Goal: Task Accomplishment & Management: Use online tool/utility

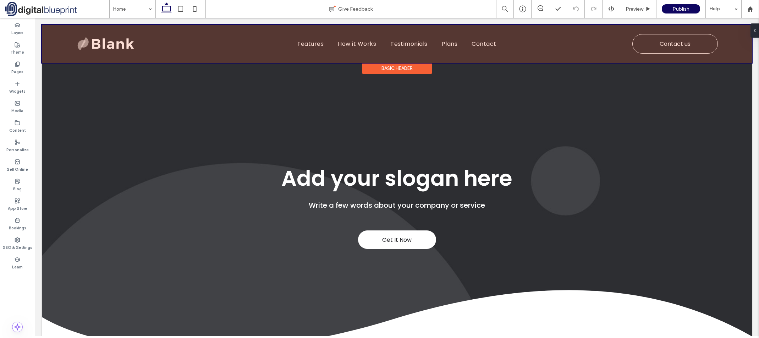
click at [120, 45] on div at bounding box center [397, 44] width 710 height 38
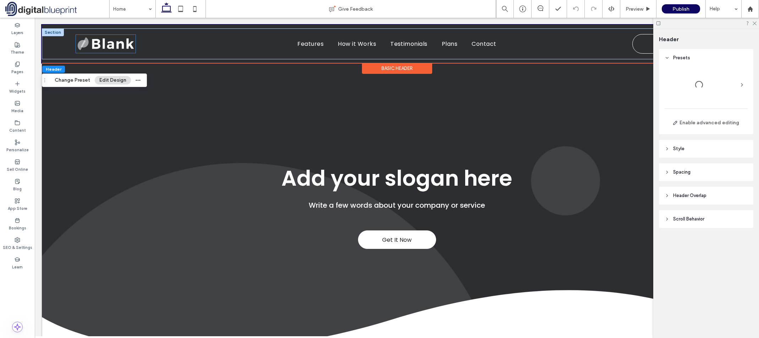
click at [125, 43] on img at bounding box center [106, 44] width 60 height 18
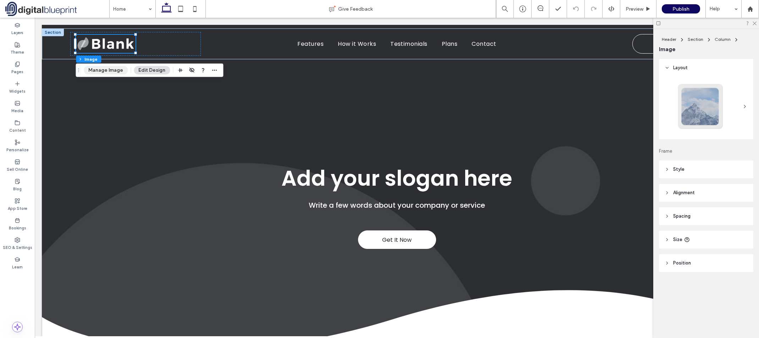
click at [111, 68] on button "Manage Image" at bounding box center [106, 70] width 44 height 9
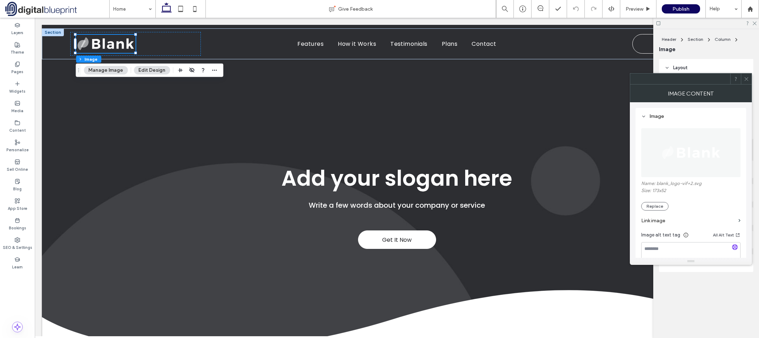
click at [659, 200] on div "Name: blank_logo-vif+2.svg Size: 173x52 Replace" at bounding box center [690, 196] width 99 height 30
click at [665, 210] on button "Replace" at bounding box center [654, 206] width 27 height 9
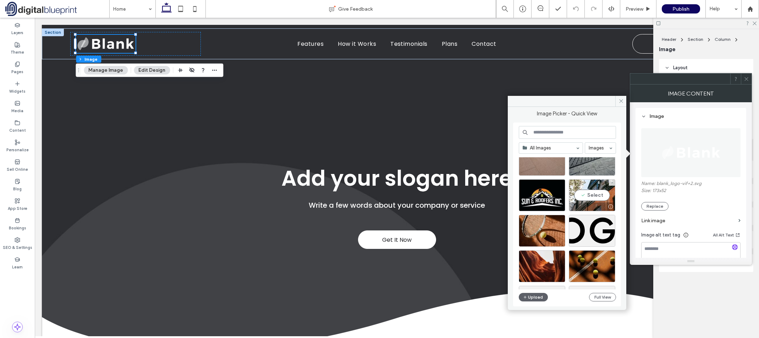
scroll to position [142, 0]
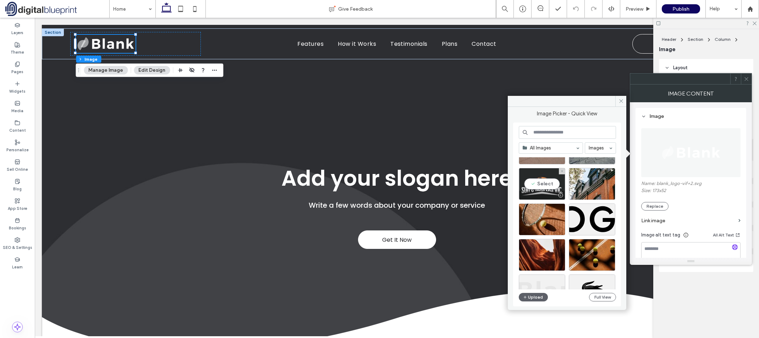
click at [548, 184] on div "Select" at bounding box center [542, 184] width 46 height 32
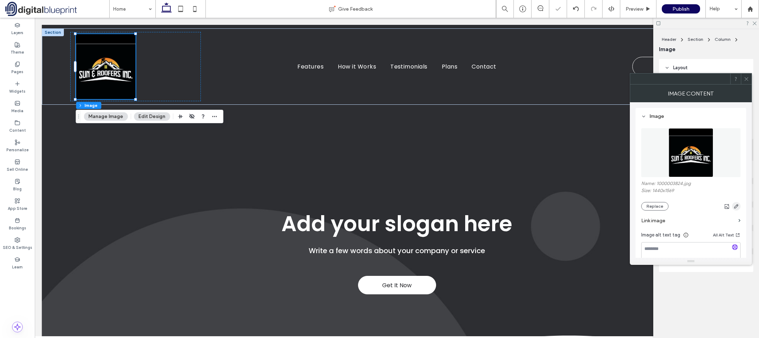
click at [736, 209] on span "button" at bounding box center [736, 206] width 9 height 9
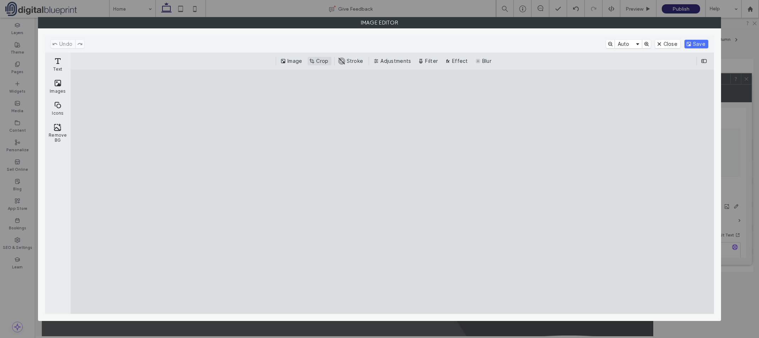
click at [320, 59] on button "Crop" at bounding box center [319, 61] width 23 height 9
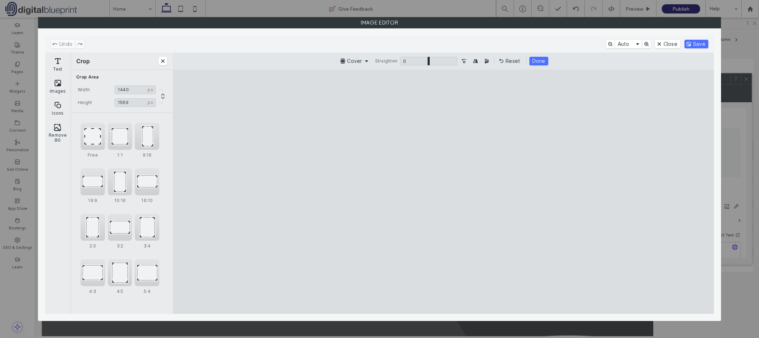
type input "****"
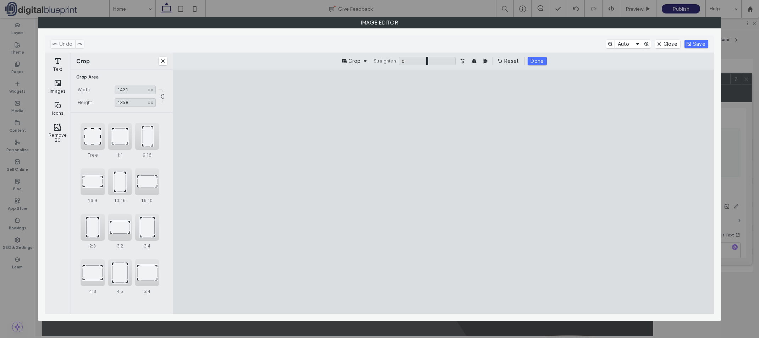
type input "****"
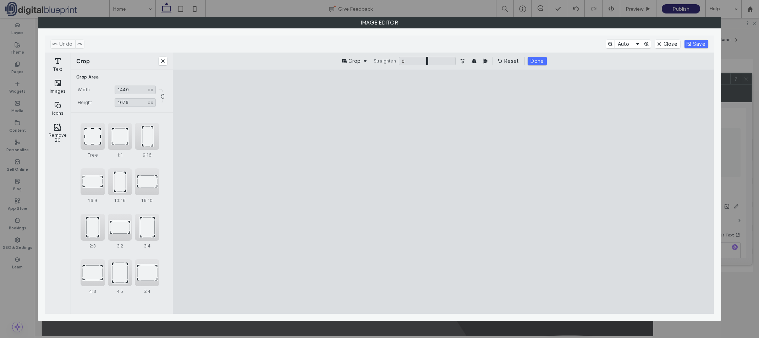
drag, startPoint x: 358, startPoint y: 98, endPoint x: 354, endPoint y: 159, distance: 61.5
click at [444, 192] on cesdk-canvas "Editor canvas" at bounding box center [444, 192] width 0 height 0
type input "***"
drag, startPoint x: 572, startPoint y: 299, endPoint x: 585, endPoint y: 242, distance: 58.3
click at [444, 192] on cesdk-canvas "Editor canvas" at bounding box center [444, 192] width 0 height 0
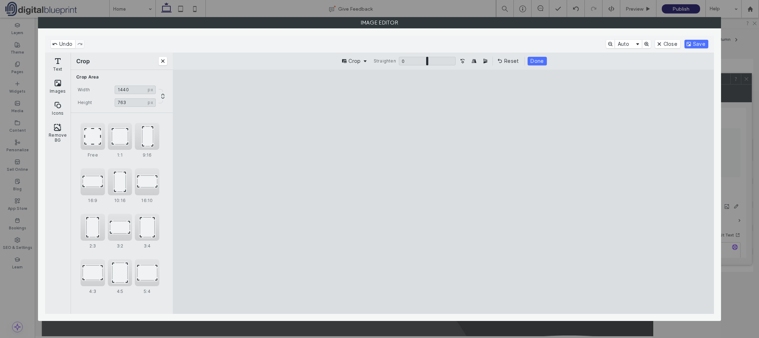
drag, startPoint x: 514, startPoint y: 213, endPoint x: 524, endPoint y: 215, distance: 10.1
click at [444, 192] on cesdk-canvas "Editor canvas" at bounding box center [444, 192] width 0 height 0
click at [51, 133] on button "Remove BG" at bounding box center [57, 133] width 23 height 26
click at [444, 192] on cesdk-canvas "Editor canvas" at bounding box center [444, 192] width 0 height 0
click at [698, 40] on button "Save" at bounding box center [697, 44] width 24 height 9
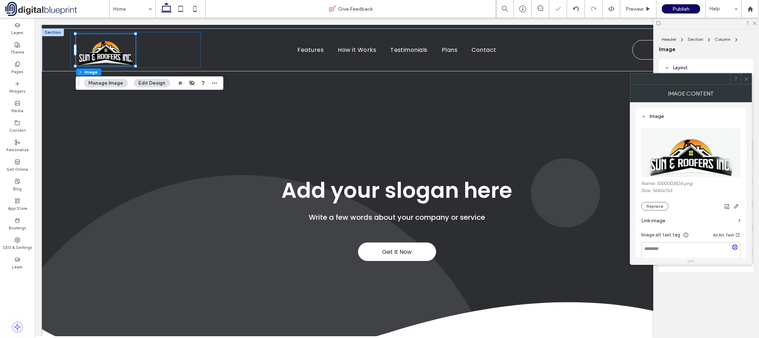
click at [747, 79] on icon at bounding box center [746, 78] width 5 height 5
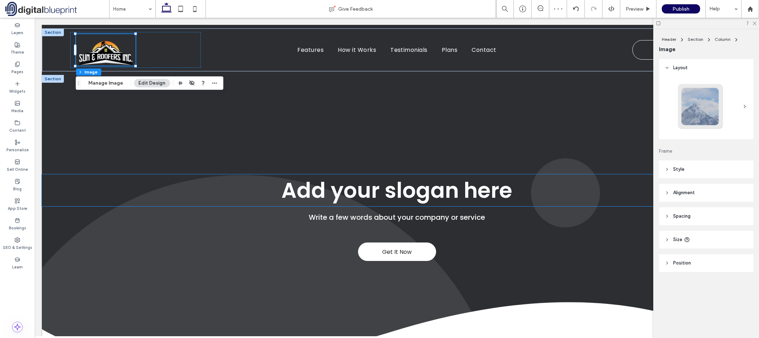
click at [124, 178] on h1 "Add your slogan here" at bounding box center [397, 190] width 710 height 32
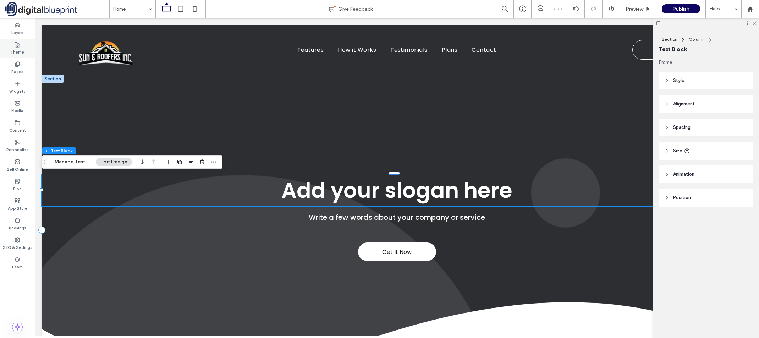
click at [18, 52] on label "Theme" at bounding box center [17, 52] width 13 height 8
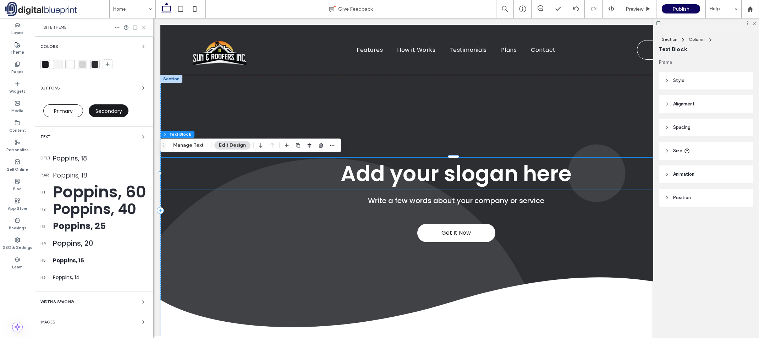
click at [45, 63] on div "rgba(26, 27, 31, 1)" at bounding box center [45, 64] width 7 height 7
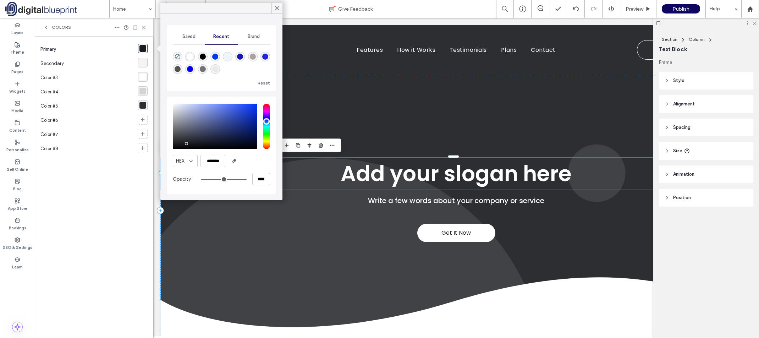
click at [139, 60] on div "rgba(244, 244, 244, 1)" at bounding box center [143, 63] width 10 height 10
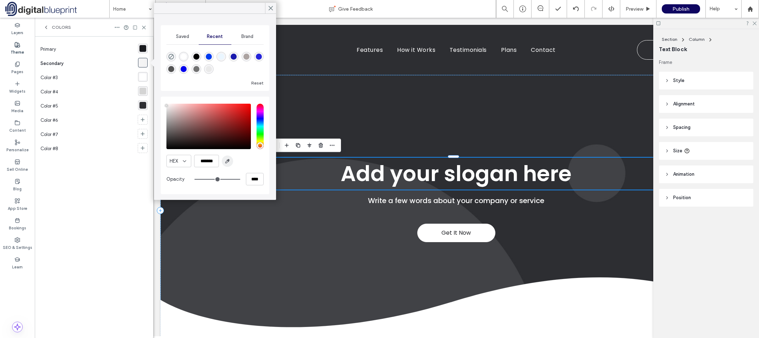
click at [225, 159] on icon "button" at bounding box center [228, 161] width 6 height 6
type input "*******"
click at [274, 9] on div at bounding box center [270, 8] width 11 height 11
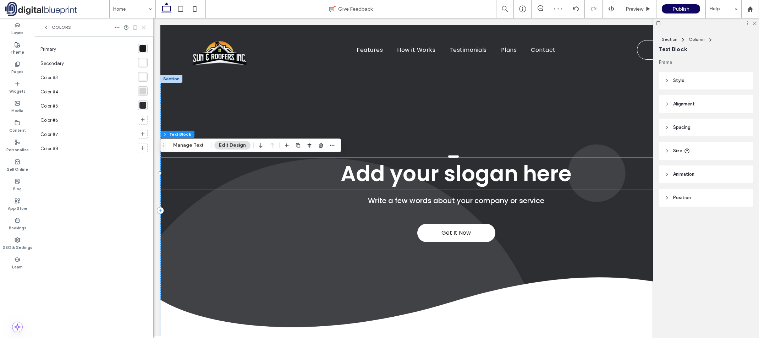
click at [140, 28] on div at bounding box center [130, 27] width 32 height 6
click at [146, 29] on use at bounding box center [143, 27] width 3 height 3
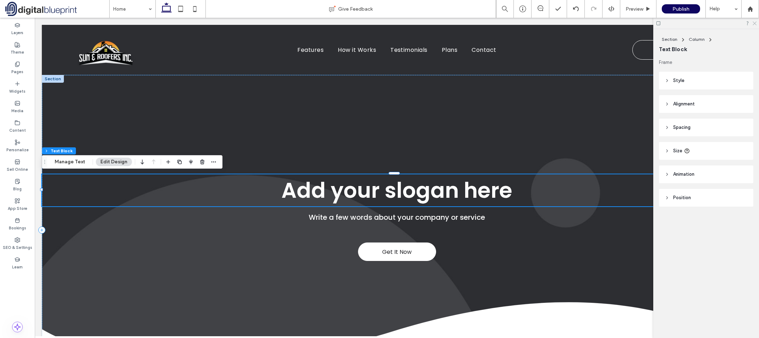
click at [756, 23] on icon at bounding box center [754, 23] width 5 height 5
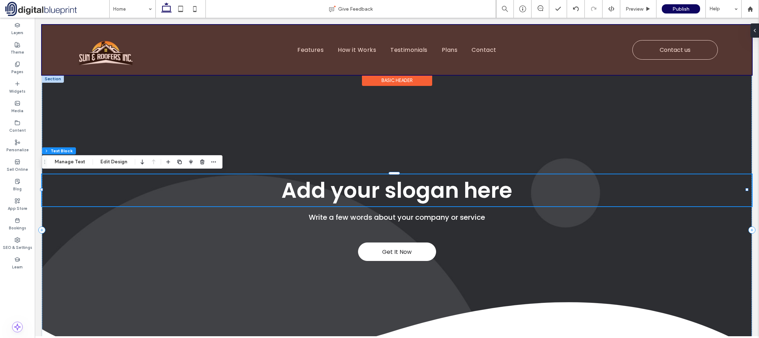
click at [122, 54] on div at bounding box center [397, 50] width 710 height 50
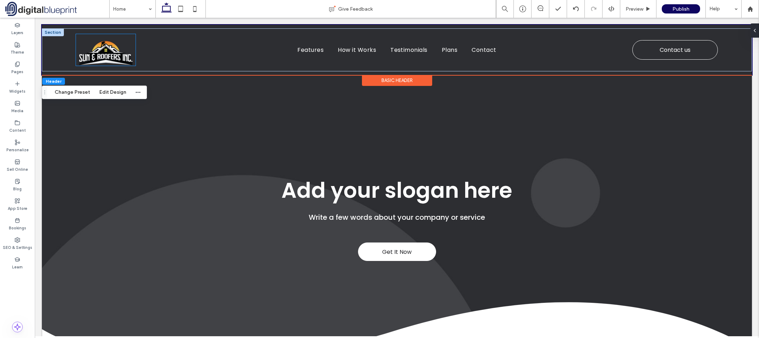
click at [130, 60] on img at bounding box center [106, 50] width 60 height 32
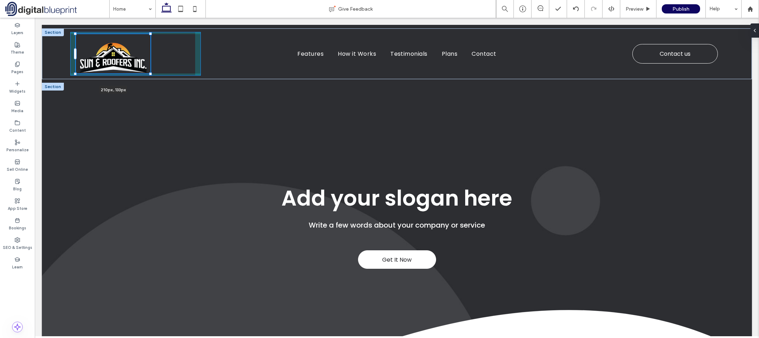
drag, startPoint x: 136, startPoint y: 66, endPoint x: 143, endPoint y: 119, distance: 52.7
click at [150, 76] on div "210px , 133px Features How it Works Testimonials Plans Contact Contact us" at bounding box center [397, 53] width 710 height 51
type input "***"
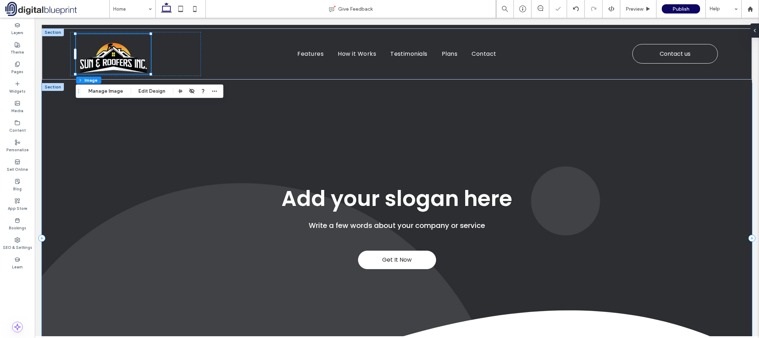
click at [126, 156] on div "Get It Now Add your slogan here Write a few words about your company or service" at bounding box center [397, 238] width 710 height 310
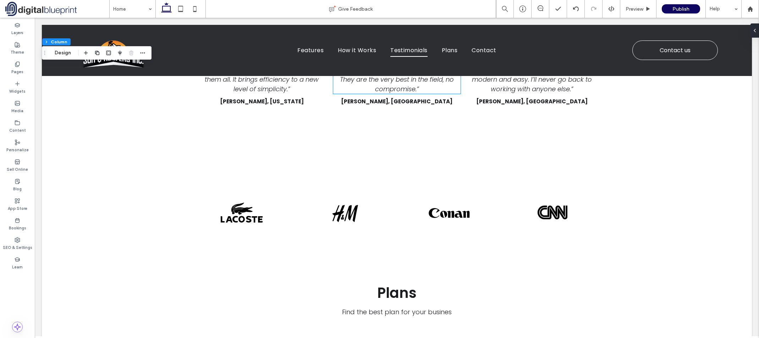
scroll to position [1200, 0]
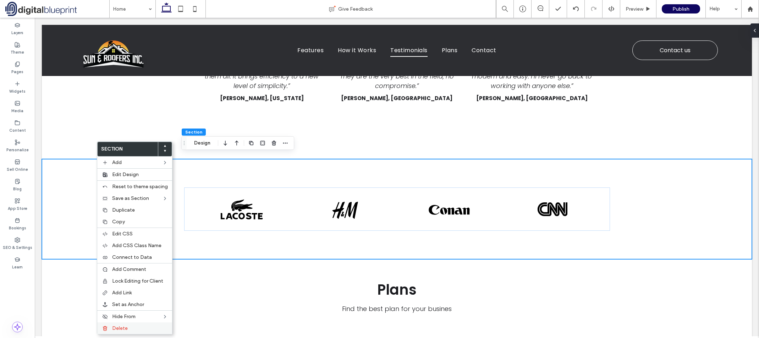
click at [128, 328] on label "Delete" at bounding box center [140, 328] width 56 height 6
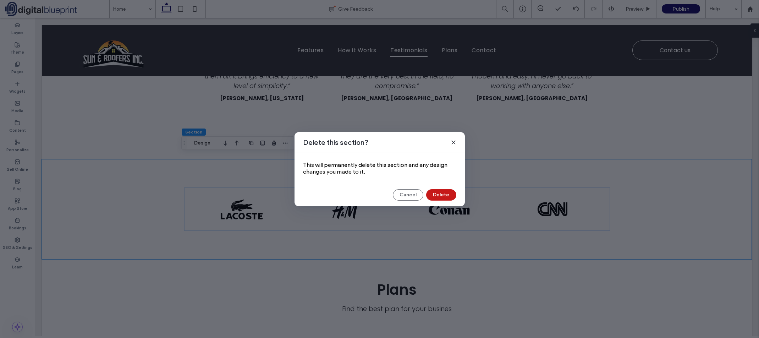
click at [440, 195] on button "Delete" at bounding box center [441, 194] width 30 height 11
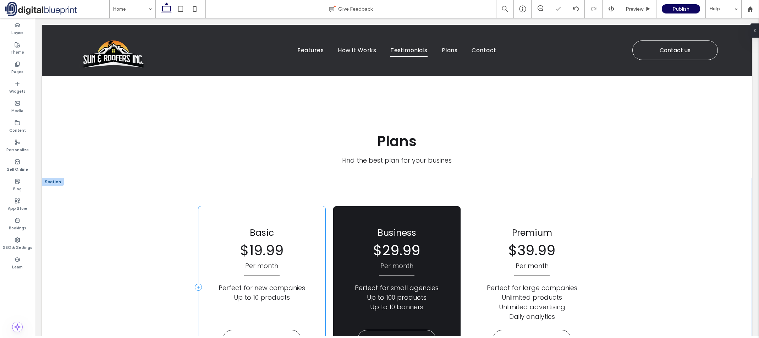
scroll to position [1271, 0]
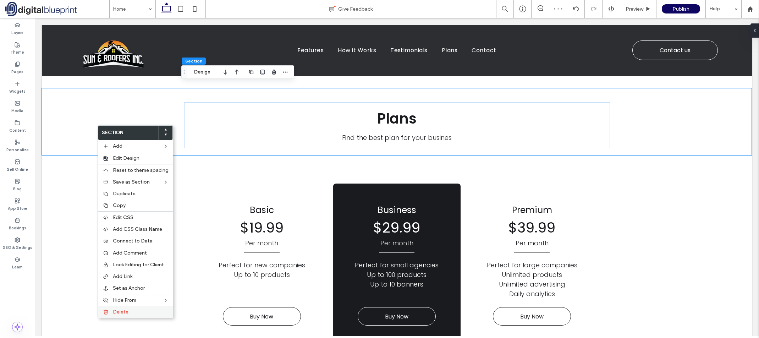
click at [117, 317] on div "Delete" at bounding box center [135, 312] width 75 height 12
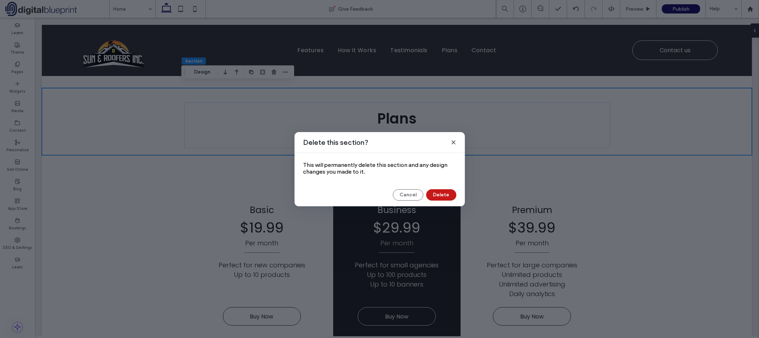
drag, startPoint x: 445, startPoint y: 192, endPoint x: 341, endPoint y: 175, distance: 104.9
click at [445, 192] on button "Delete" at bounding box center [441, 194] width 30 height 11
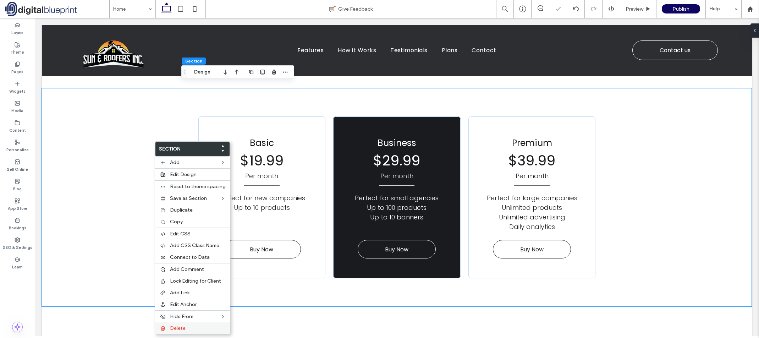
click at [205, 331] on div "Delete" at bounding box center [192, 328] width 75 height 12
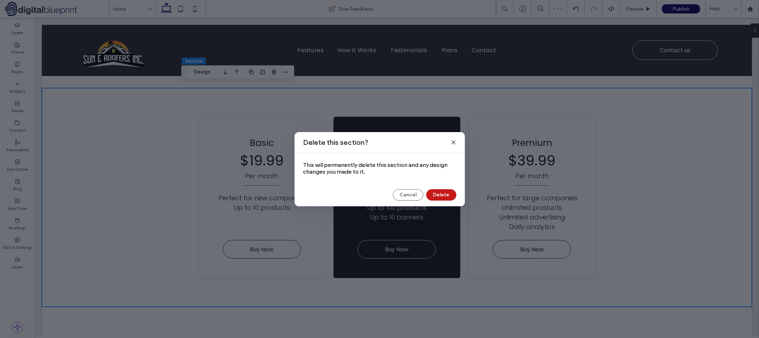
click at [445, 194] on button "Delete" at bounding box center [441, 194] width 30 height 11
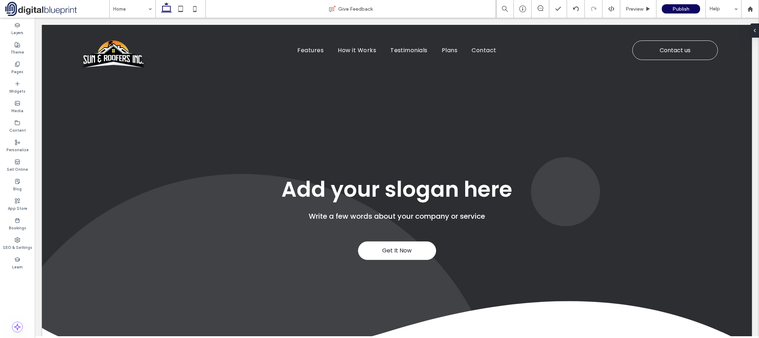
scroll to position [0, 0]
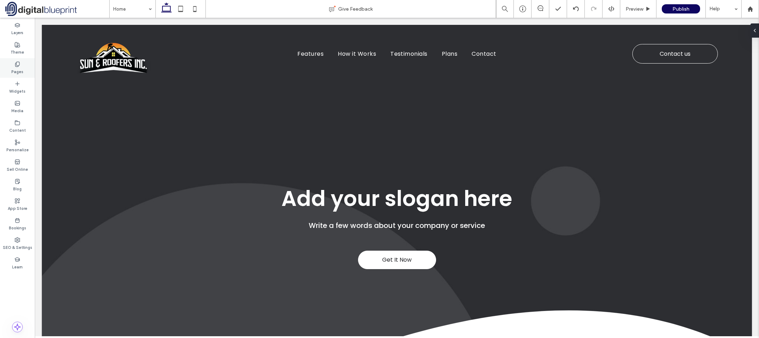
click at [17, 69] on label "Pages" at bounding box center [17, 71] width 12 height 8
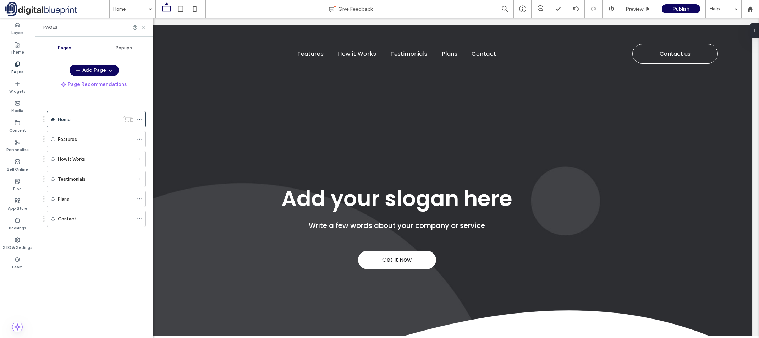
click at [17, 69] on label "Pages" at bounding box center [17, 71] width 12 height 8
click at [144, 27] on use at bounding box center [143, 27] width 3 height 3
